Goal: Find specific page/section

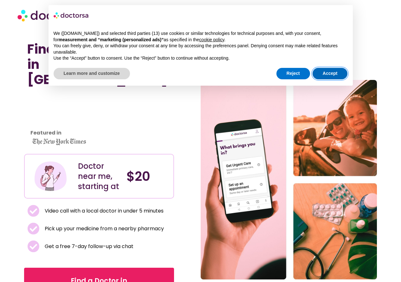
click at [340, 72] on button "Accept" at bounding box center [329, 73] width 35 height 11
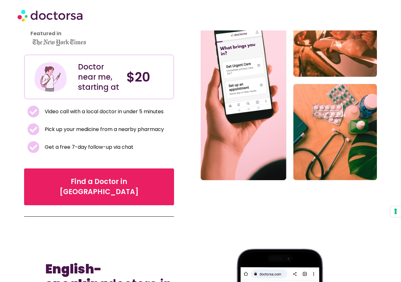
scroll to position [127, 0]
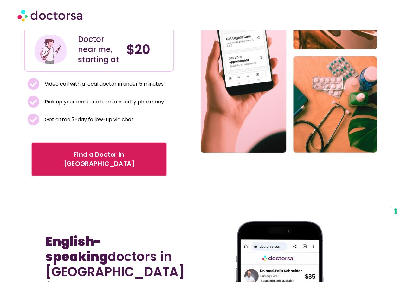
click at [88, 150] on span "Find a Doctor in [GEOGRAPHIC_DATA]" at bounding box center [98, 159] width 117 height 18
click at [104, 150] on span "Find a Doctor in [GEOGRAPHIC_DATA]" at bounding box center [98, 159] width 117 height 18
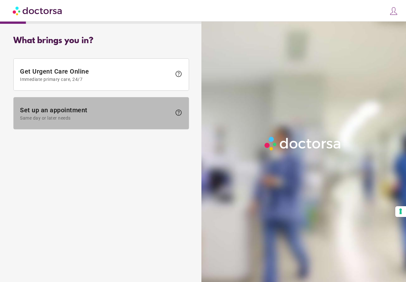
click at [139, 105] on span at bounding box center [101, 113] width 175 height 32
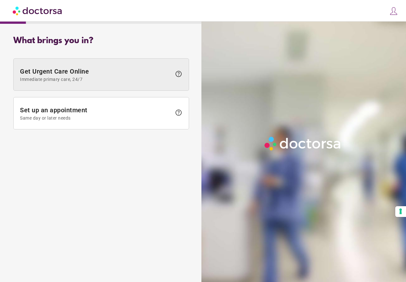
click at [88, 77] on span "Immediate primary care, 24/7" at bounding box center [95, 79] width 151 height 5
